Goal: Transaction & Acquisition: Purchase product/service

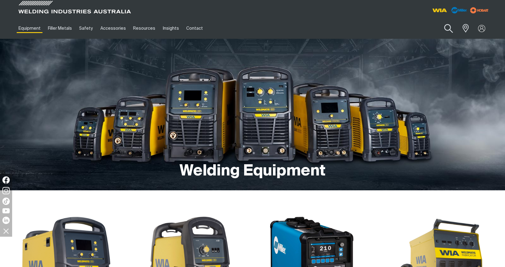
click at [456, 28] on button "Search products" at bounding box center [448, 28] width 25 height 17
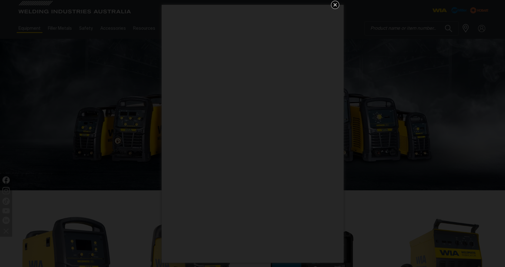
click at [338, 4] on icon "Get 5 WIA Welding Guides Free!" at bounding box center [335, 4] width 7 height 7
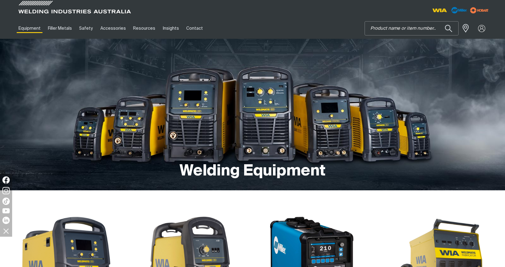
click at [384, 32] on input "Search" at bounding box center [411, 29] width 93 height 14
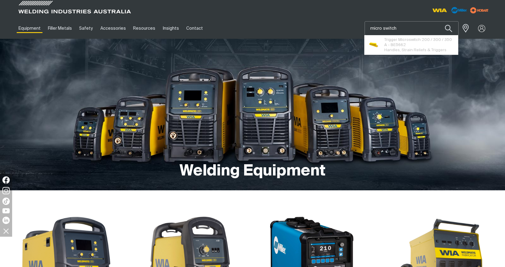
type input "micro switch"
click at [438, 21] on button "Search products" at bounding box center [448, 28] width 21 height 14
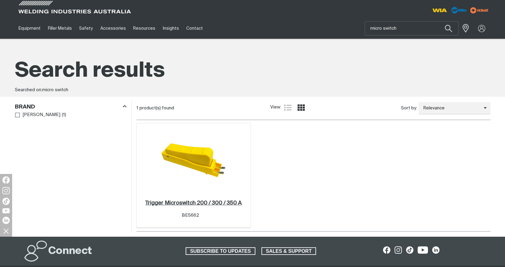
click at [202, 204] on h2 "Trigger Microswitch 200 / 300 / 350 A ." at bounding box center [193, 202] width 96 height 5
